Goal: Navigation & Orientation: Find specific page/section

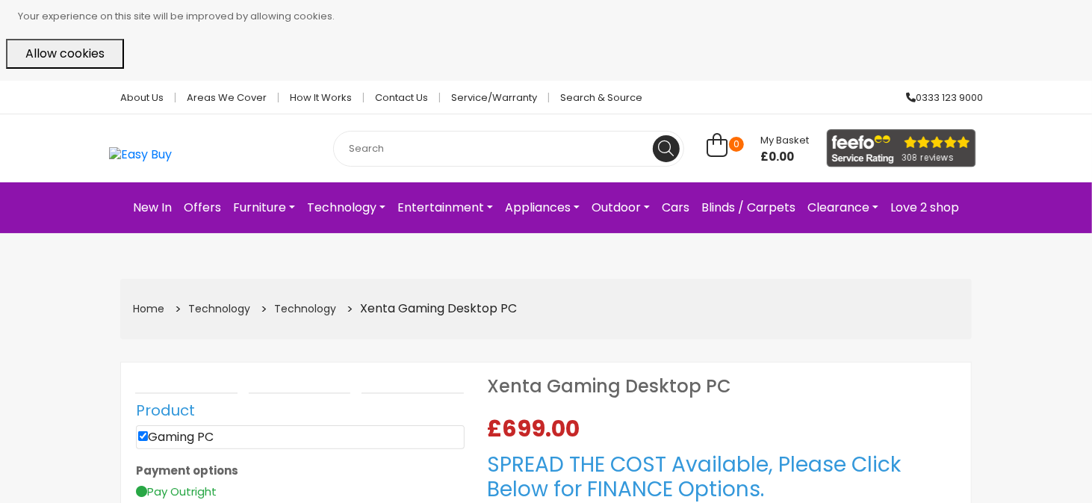
select select "104"
click at [64, 49] on button "Allow cookies" at bounding box center [65, 54] width 118 height 30
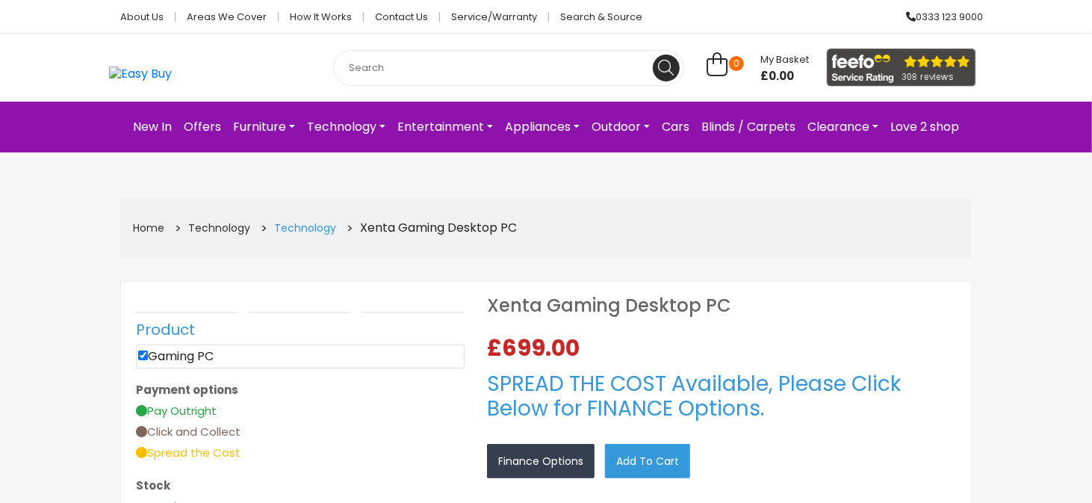
click at [298, 226] on link "Technology" at bounding box center [305, 227] width 62 height 15
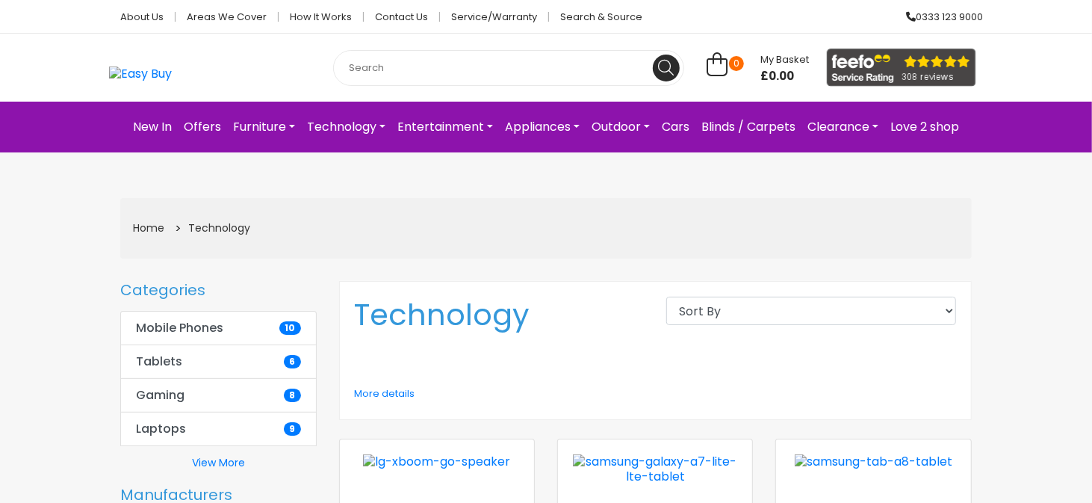
click at [347, 128] on link "Technology" at bounding box center [346, 127] width 90 height 27
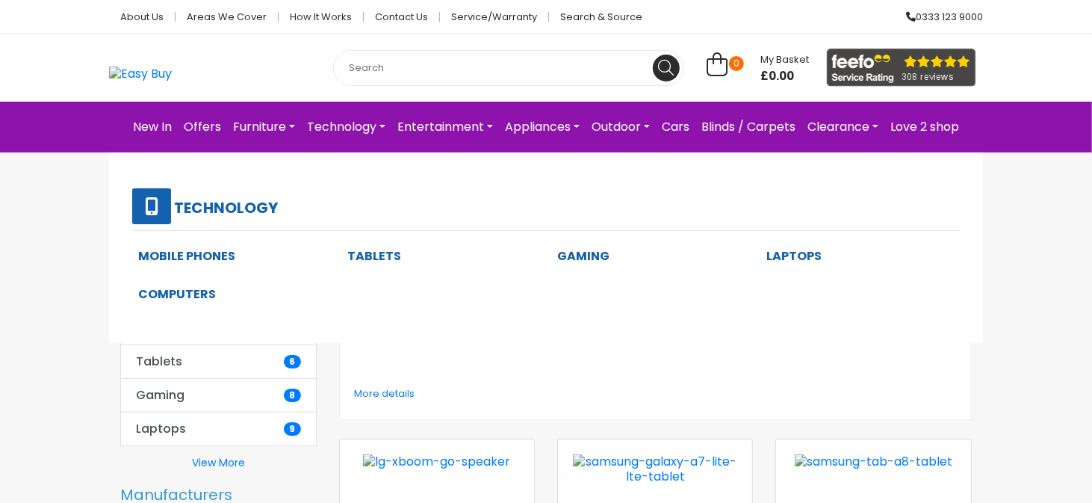
click at [184, 288] on link "Computers" at bounding box center [177, 293] width 78 height 17
